Goal: Check status: Check status

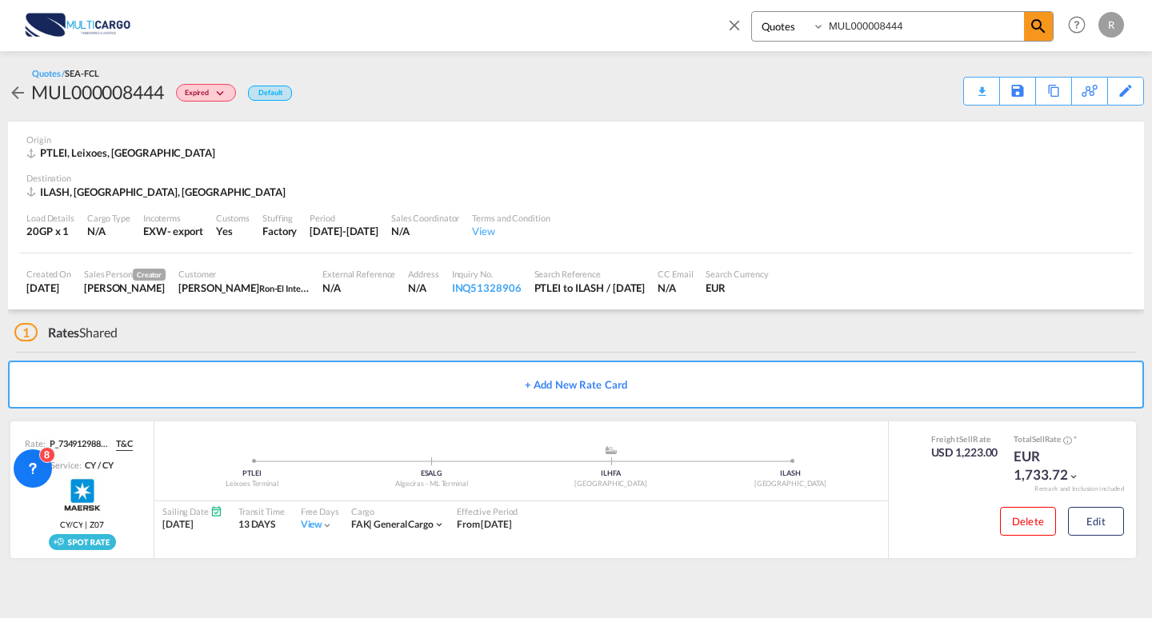
drag, startPoint x: 916, startPoint y: 22, endPoint x: 813, endPoint y: 30, distance: 103.5
click at [813, 30] on div "Quotes MUL000008444" at bounding box center [902, 26] width 302 height 30
paste input "7895"
type input "MUL000007895"
click at [1049, 26] on span at bounding box center [1038, 26] width 29 height 29
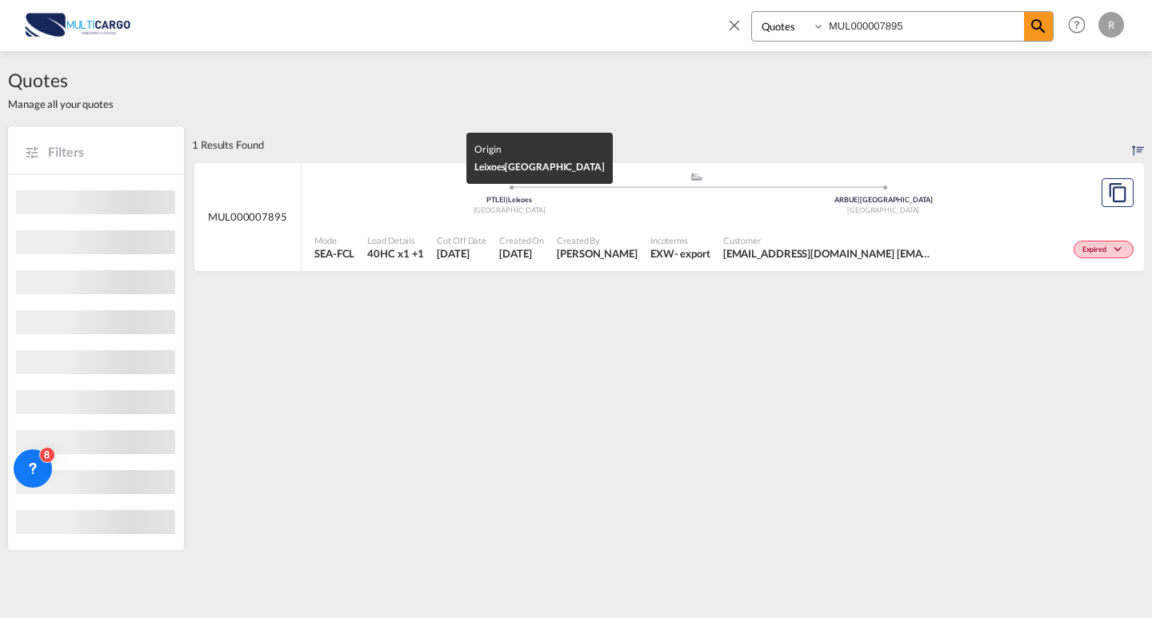
click at [674, 196] on div "PTLEI | Leixoes" at bounding box center [509, 200] width 374 height 10
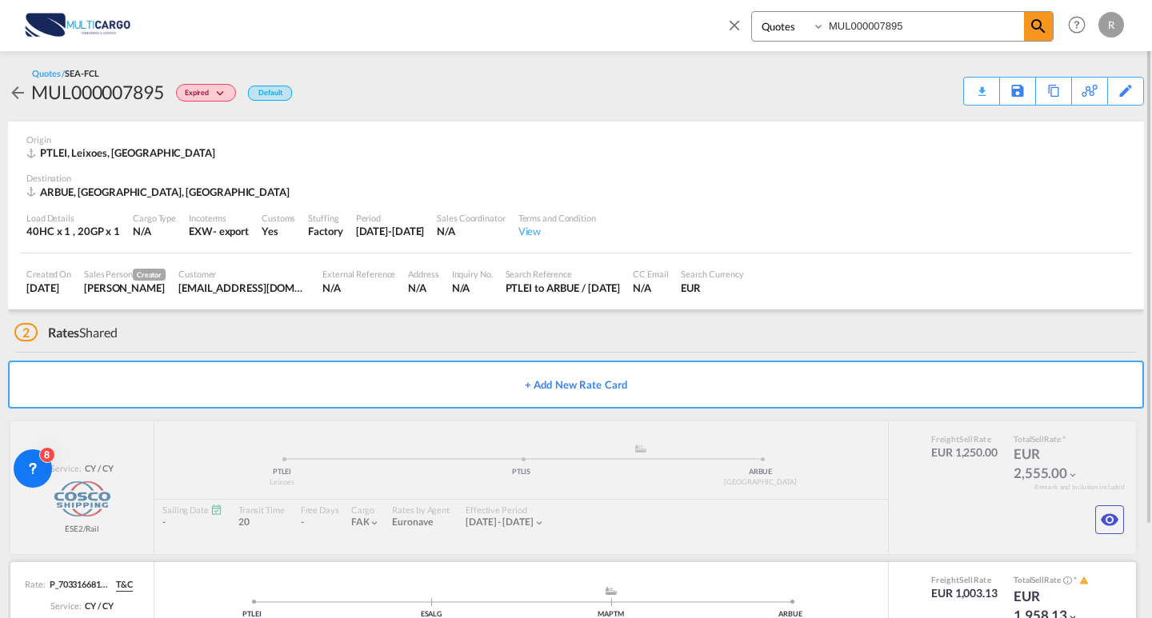
scroll to position [109, 0]
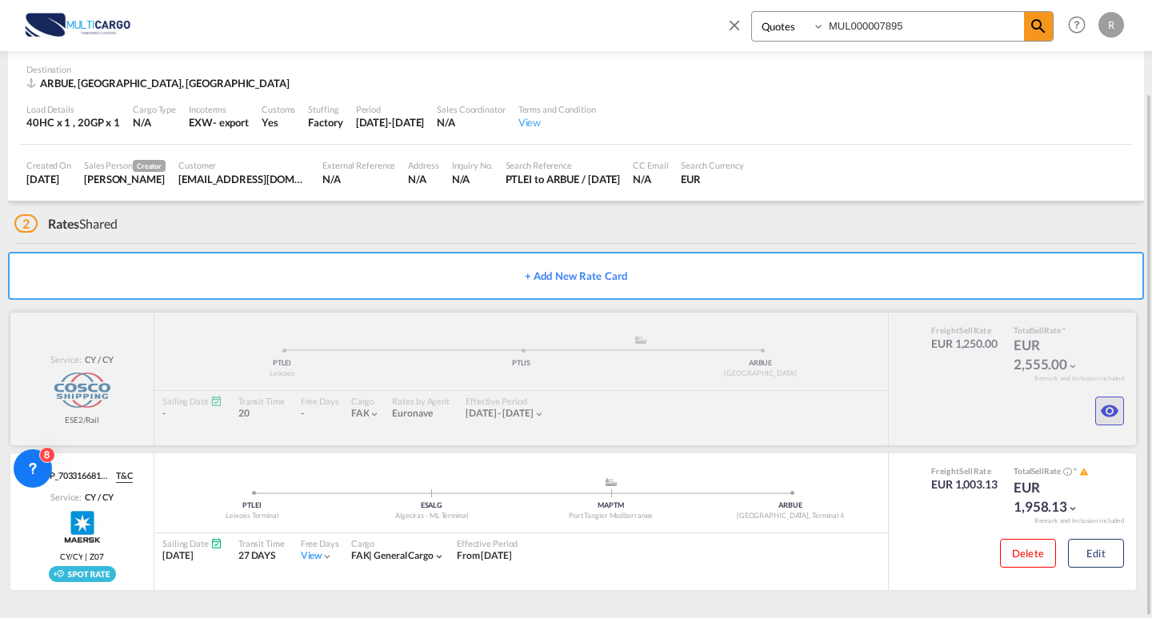
click at [1109, 412] on md-icon "icon-eye" at bounding box center [1109, 410] width 19 height 19
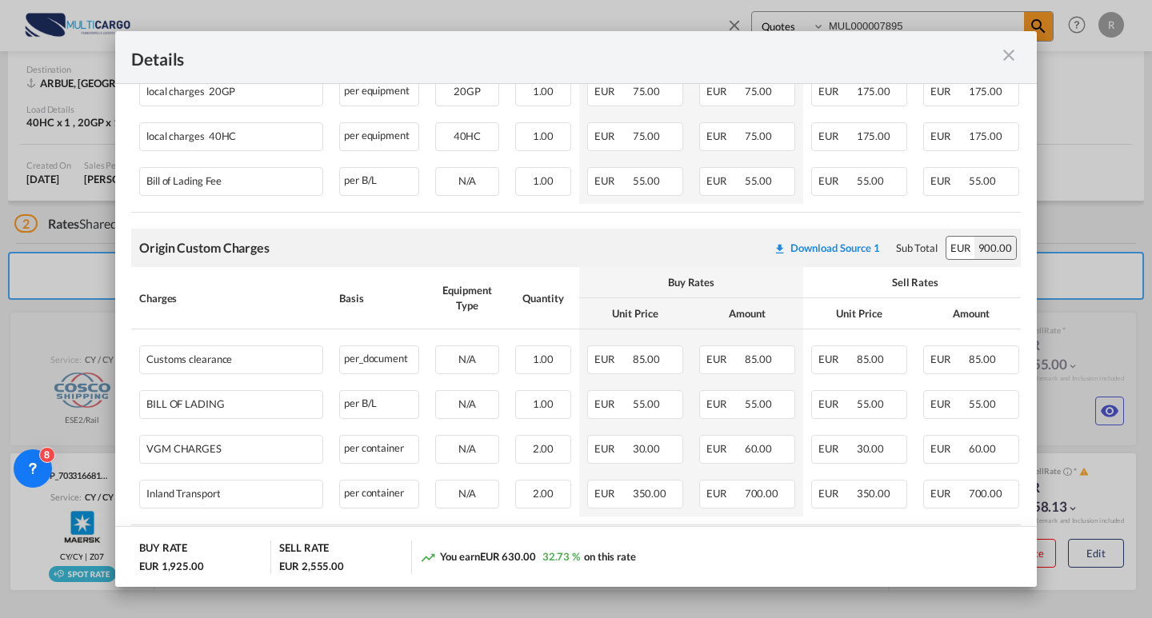
scroll to position [720, 0]
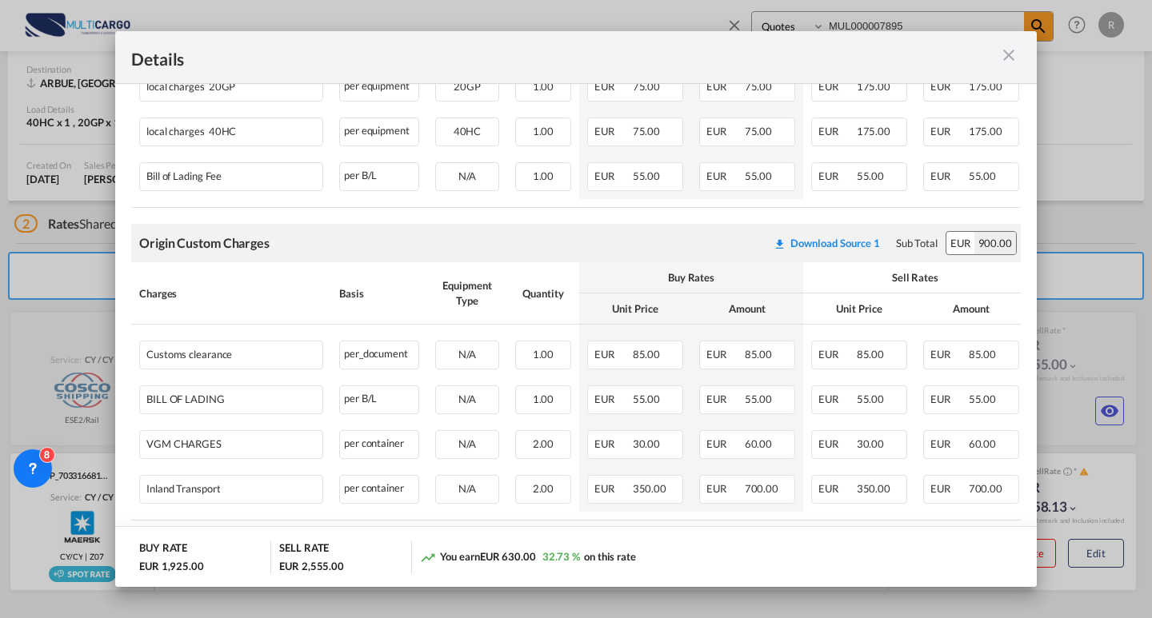
click at [1018, 54] on div "Port of ..." at bounding box center [976, 57] width 89 height 20
click at [1016, 54] on md-icon "icon-close m-3 fg-AAA8AD cursor" at bounding box center [1008, 55] width 19 height 19
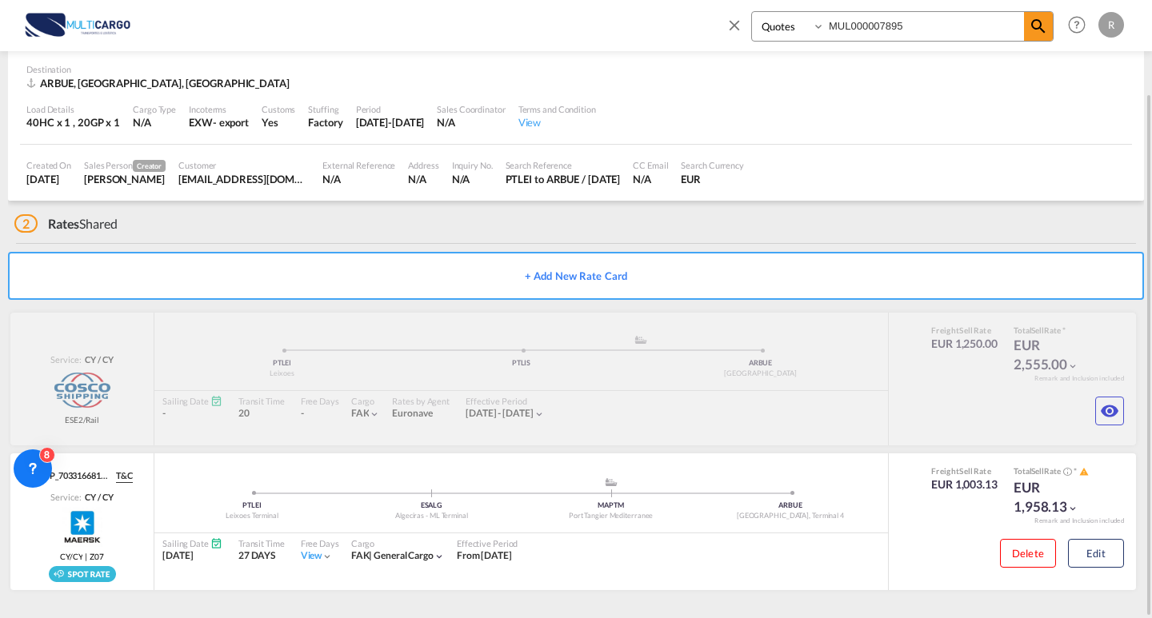
scroll to position [109, 0]
